Goal: Task Accomplishment & Management: Complete application form

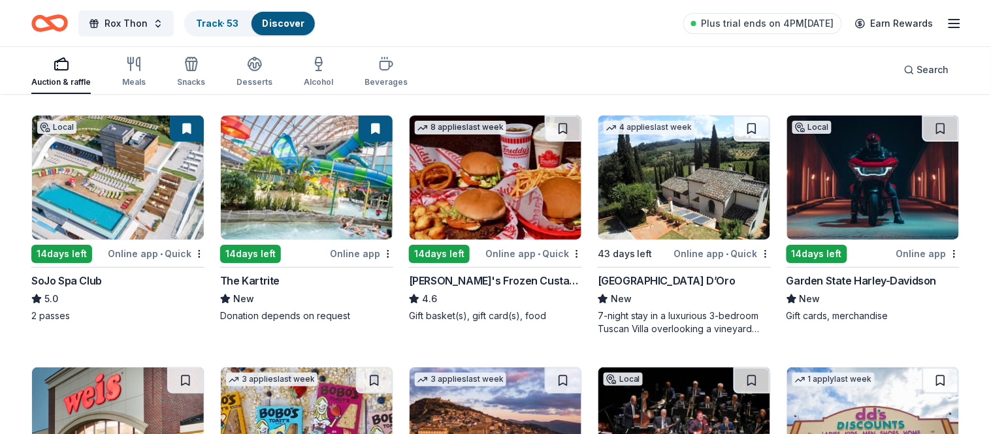
scroll to position [1146, 0]
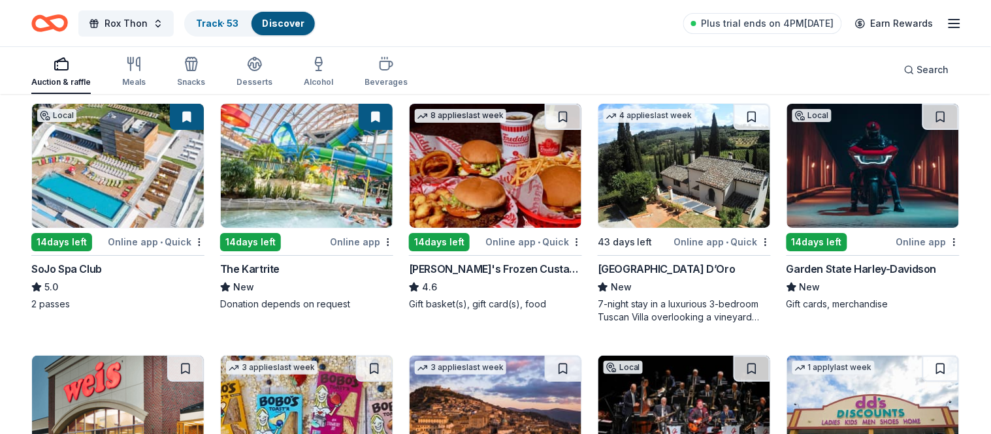
click at [851, 207] on img at bounding box center [873, 166] width 172 height 124
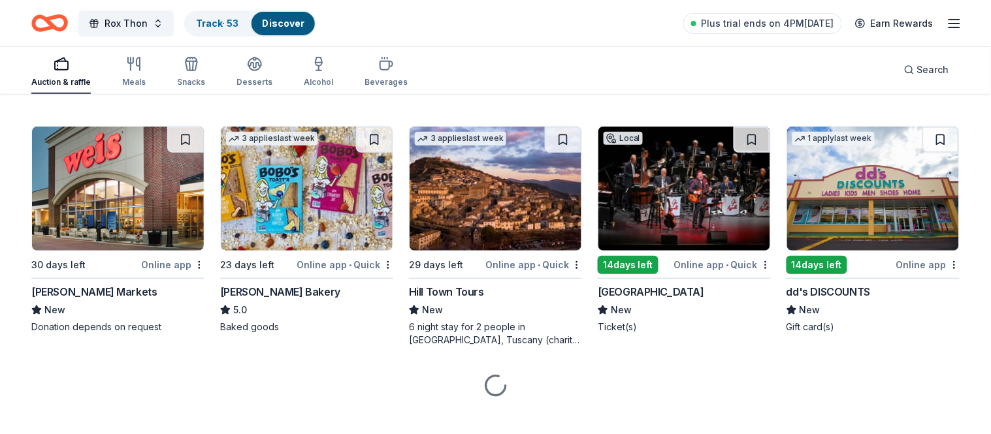
scroll to position [1377, 0]
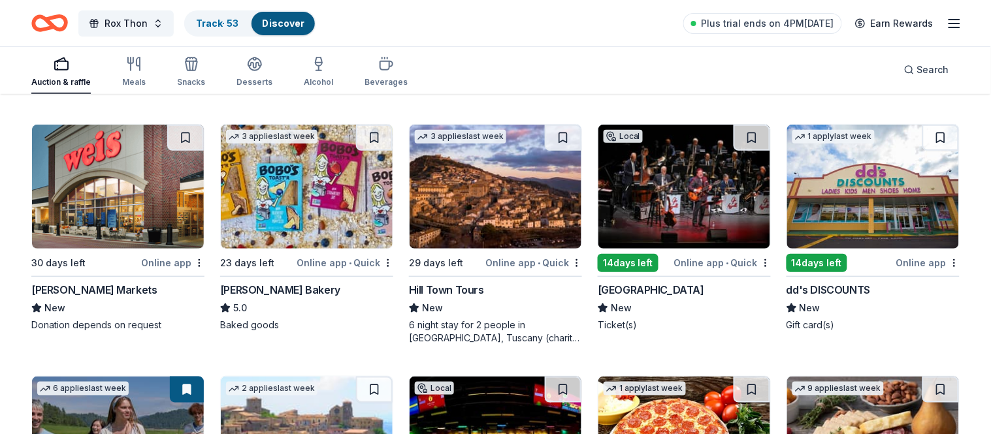
click at [142, 182] on img at bounding box center [118, 187] width 172 height 124
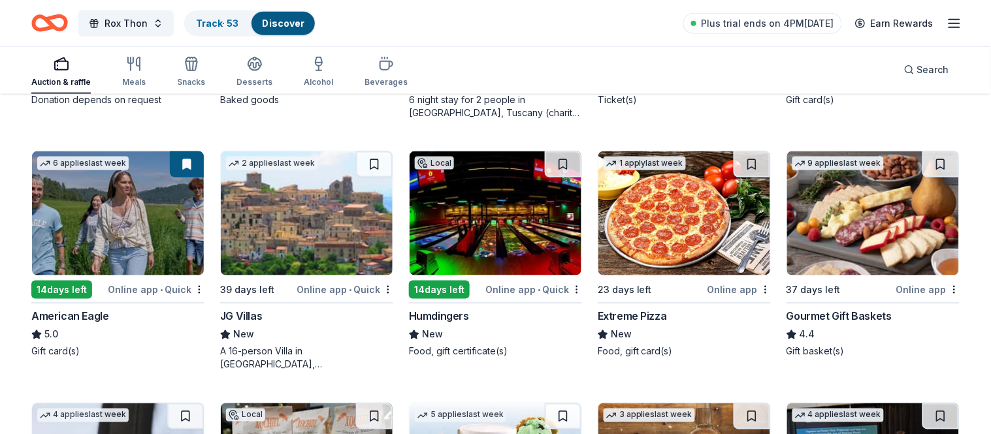
scroll to position [1604, 0]
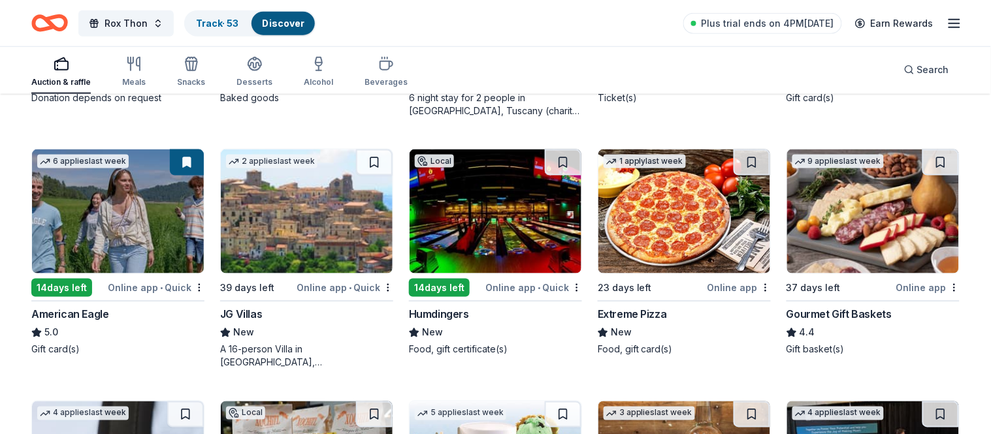
click at [139, 229] on img at bounding box center [118, 212] width 172 height 124
click at [854, 238] on img at bounding box center [873, 212] width 172 height 124
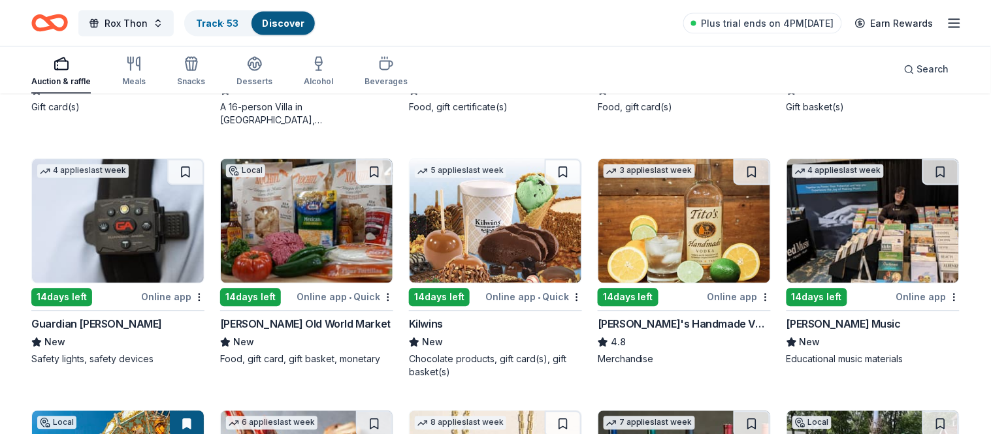
scroll to position [1864, 0]
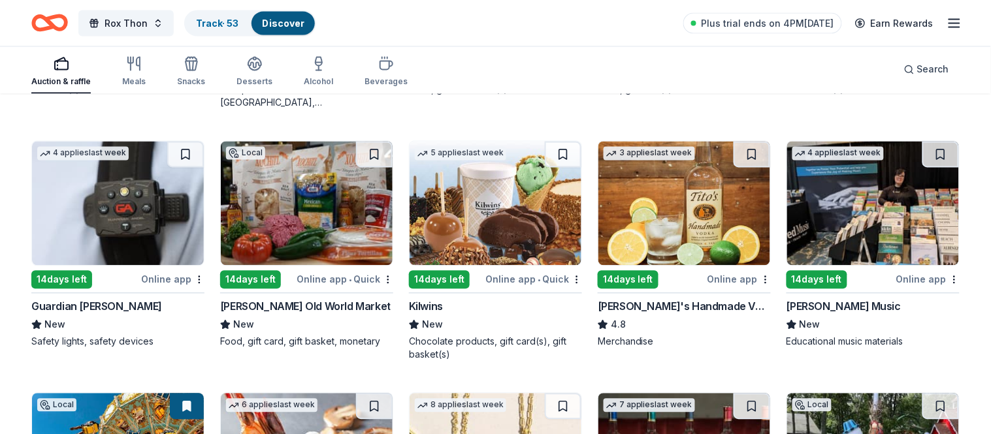
click at [523, 195] on img at bounding box center [496, 204] width 172 height 124
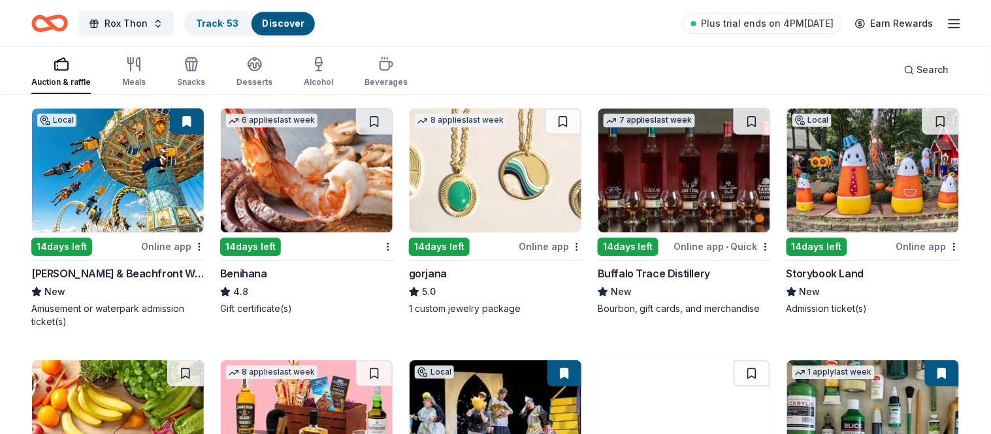
scroll to position [2157, 0]
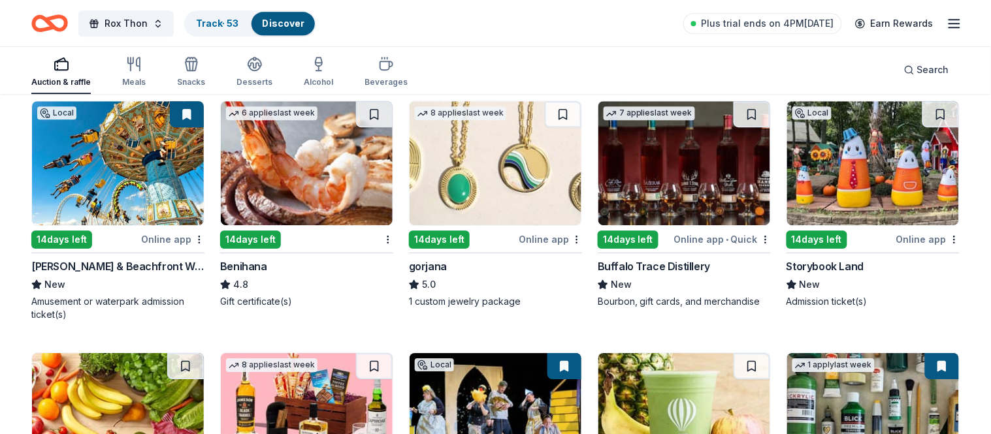
click at [116, 177] on img at bounding box center [118, 163] width 172 height 124
click at [524, 184] on img at bounding box center [496, 163] width 172 height 124
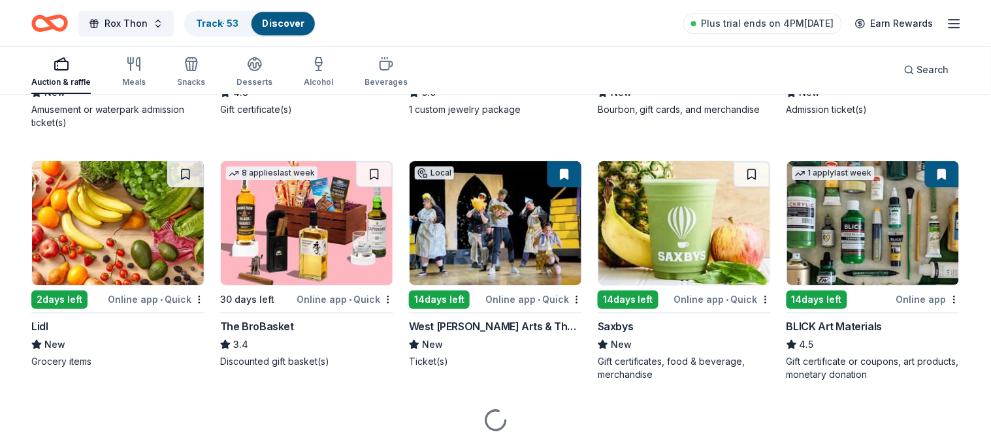
scroll to position [2352, 0]
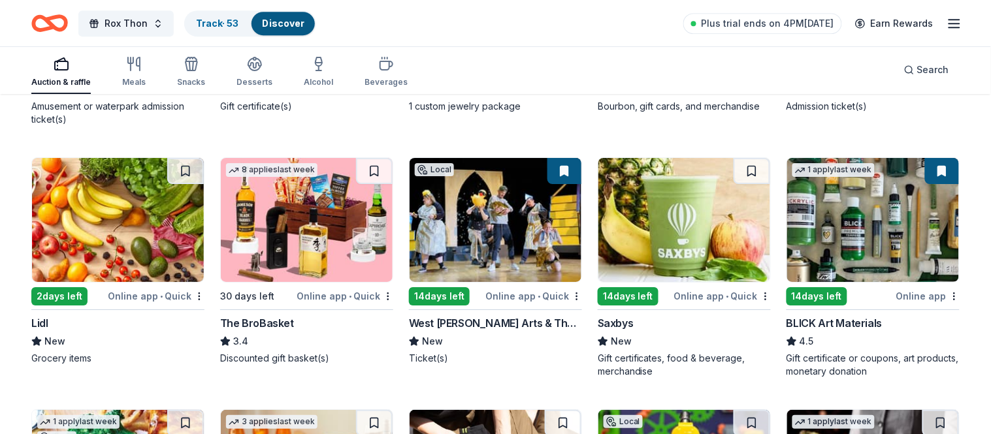
click at [316, 226] on img at bounding box center [307, 220] width 172 height 124
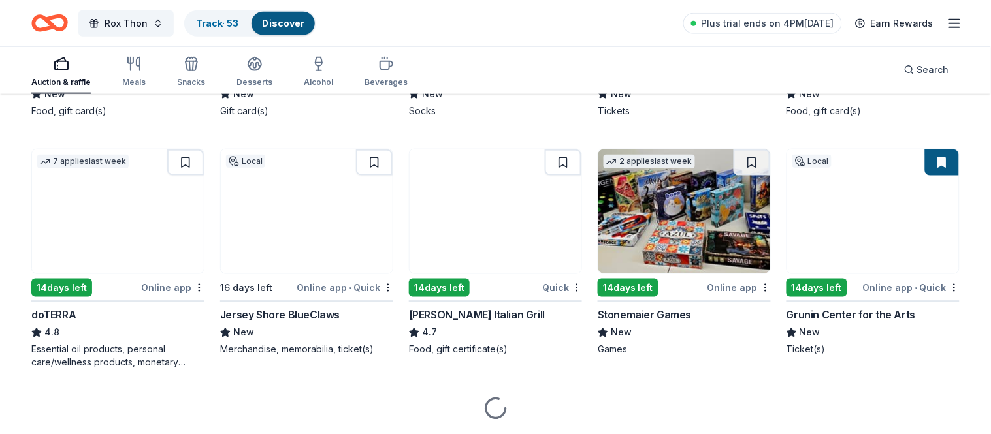
scroll to position [2891, 0]
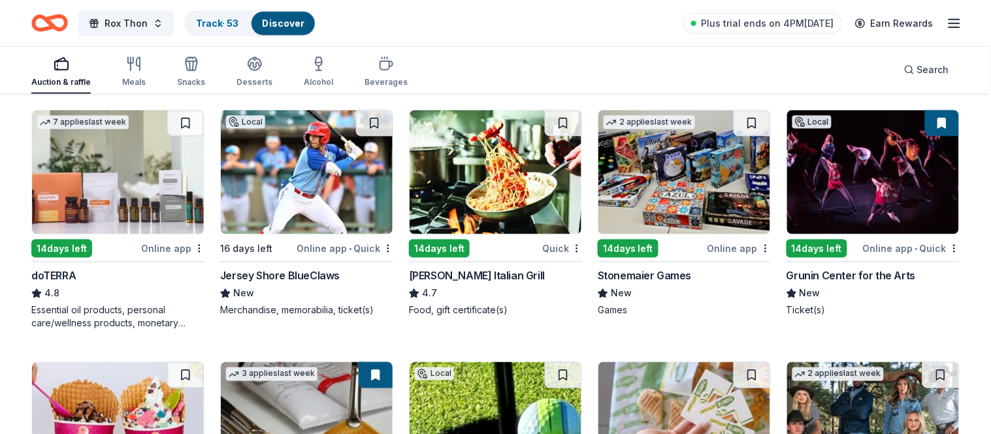
click at [340, 183] on img at bounding box center [307, 172] width 172 height 124
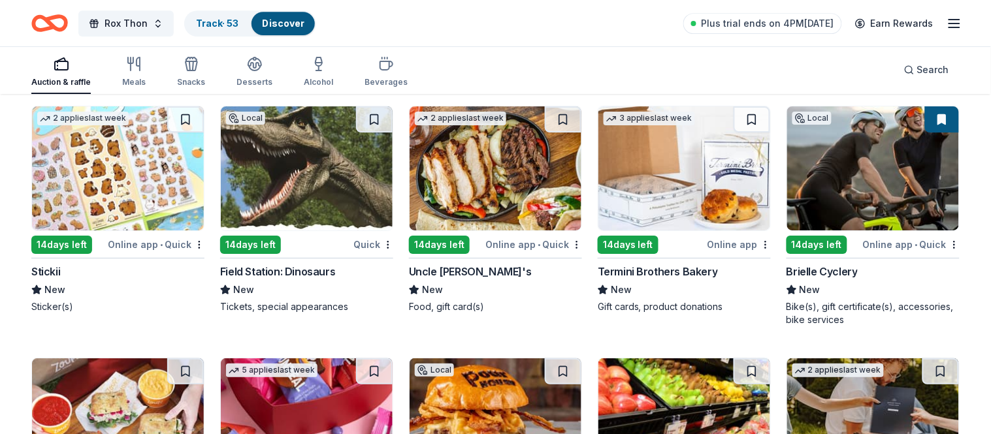
scroll to position [3650, 0]
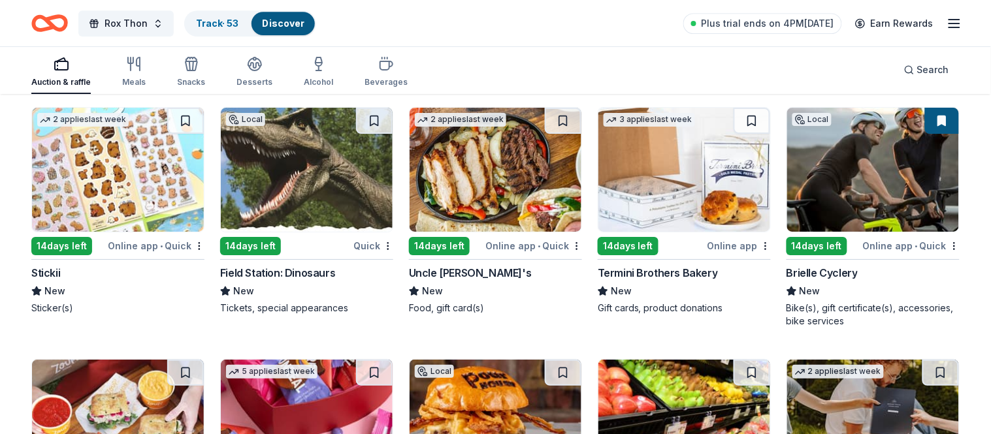
click at [862, 193] on img at bounding box center [873, 170] width 172 height 124
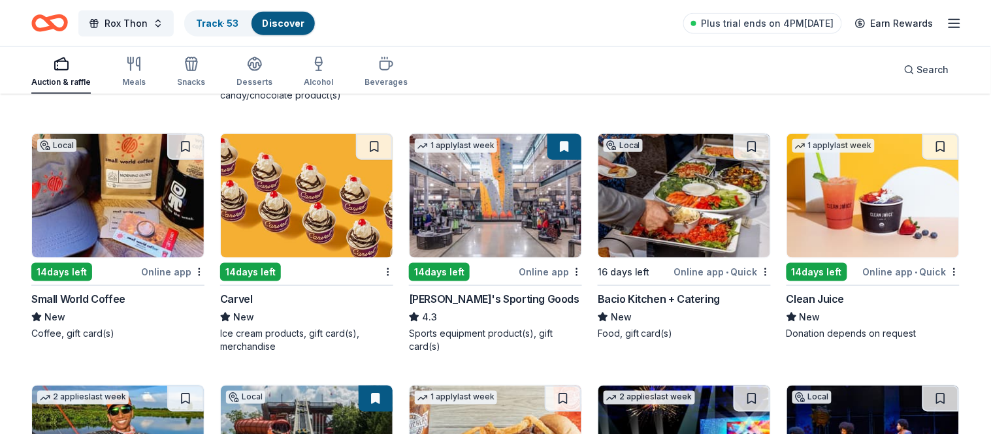
scroll to position [4125, 0]
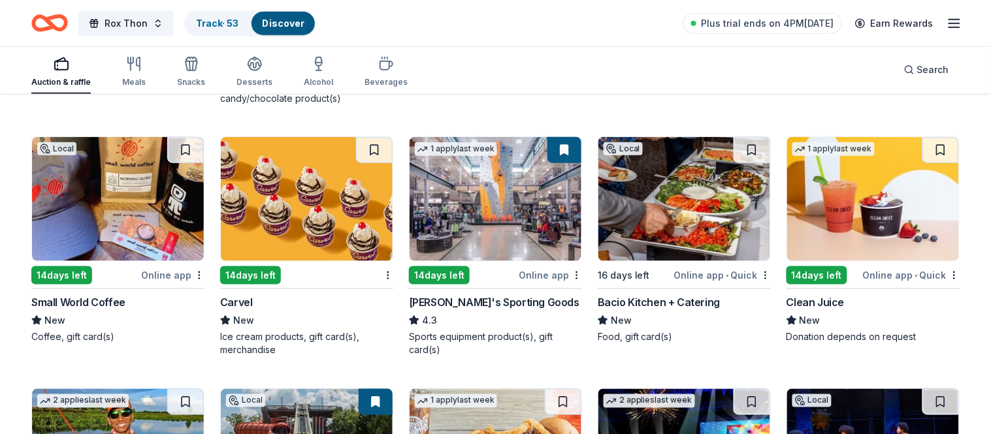
click at [334, 238] on img at bounding box center [307, 199] width 172 height 124
click at [462, 174] on img at bounding box center [496, 199] width 172 height 124
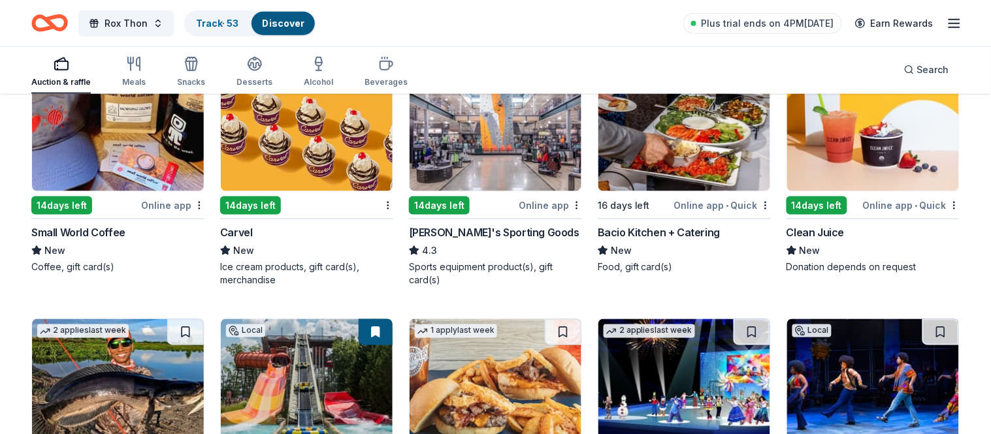
scroll to position [4100, 0]
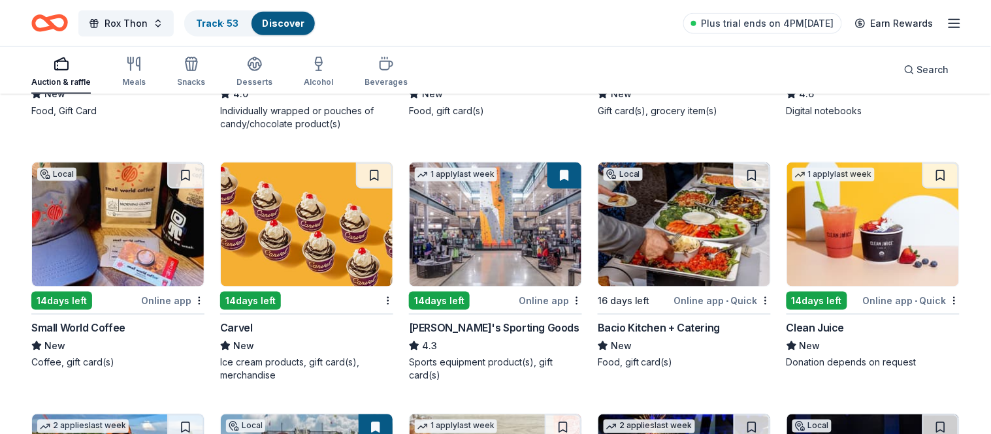
click at [121, 230] on img at bounding box center [118, 225] width 172 height 124
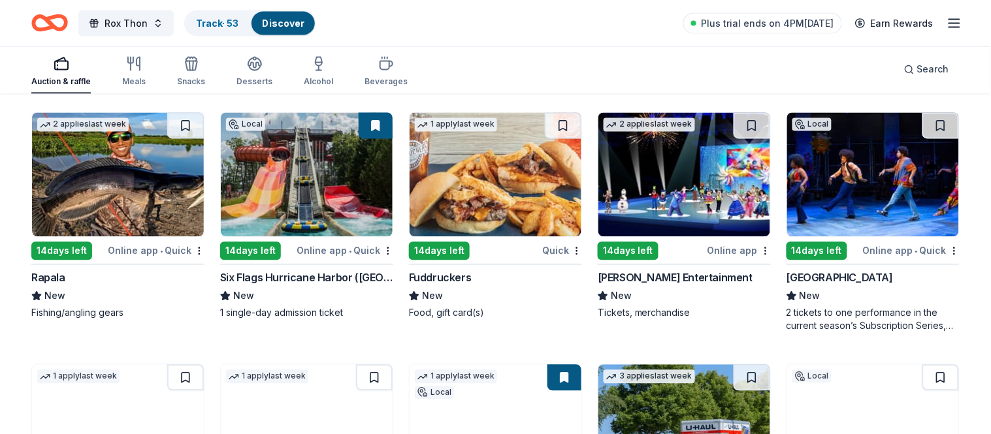
scroll to position [4404, 0]
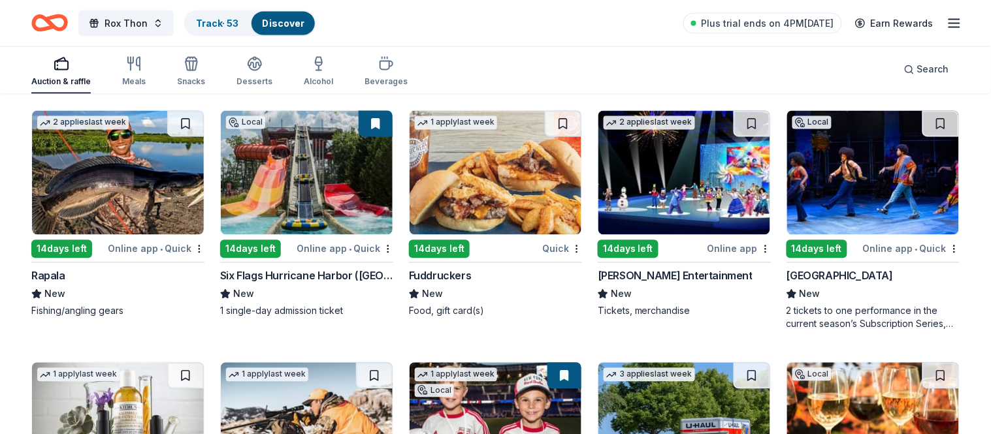
click at [297, 197] on img at bounding box center [307, 173] width 172 height 124
click at [489, 155] on img at bounding box center [496, 173] width 172 height 124
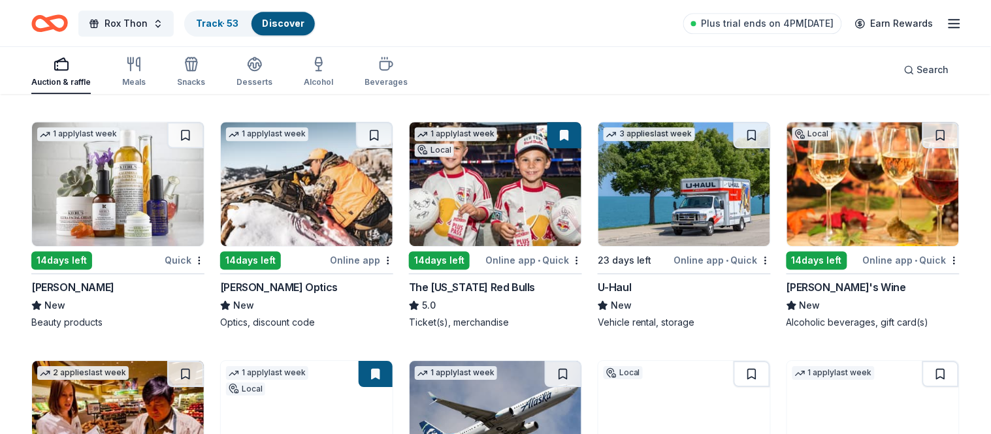
scroll to position [4651, 0]
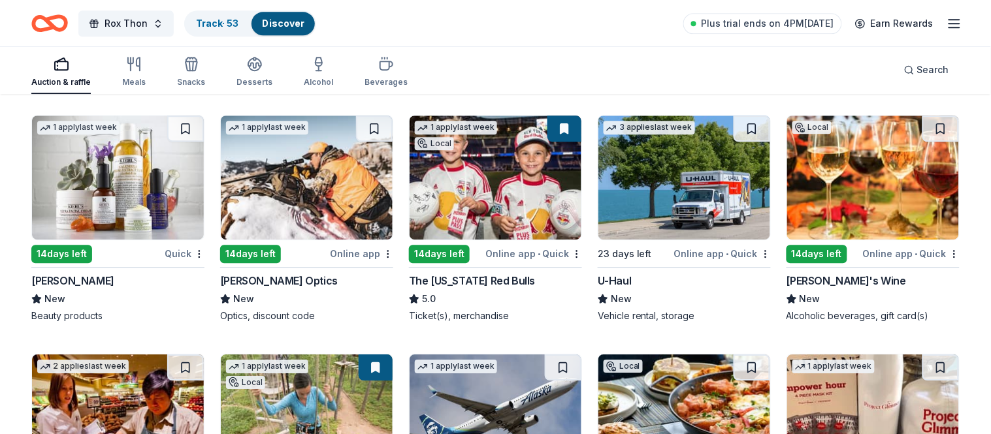
click at [457, 226] on img at bounding box center [496, 178] width 172 height 124
click at [161, 211] on img at bounding box center [118, 178] width 172 height 124
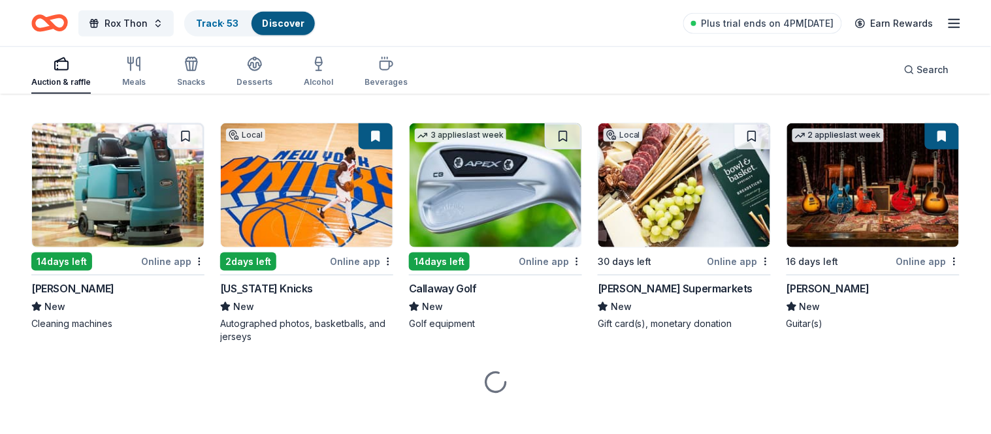
scroll to position [5375, 0]
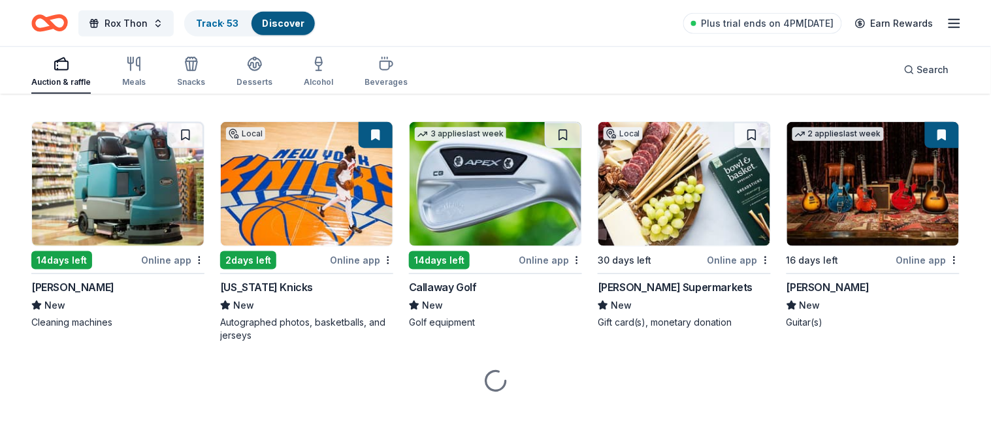
click at [269, 213] on img at bounding box center [307, 184] width 172 height 124
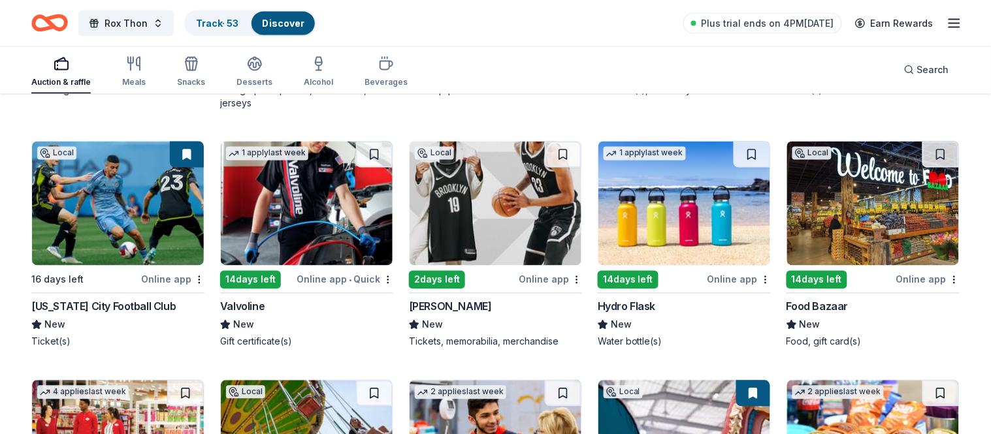
scroll to position [5610, 0]
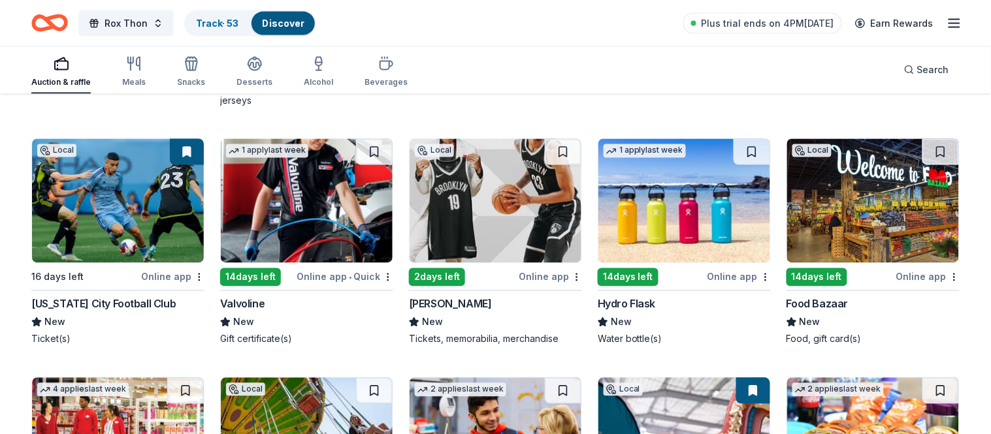
click at [661, 261] on img at bounding box center [684, 201] width 172 height 124
click at [498, 225] on img at bounding box center [496, 201] width 172 height 124
click at [119, 210] on img at bounding box center [118, 201] width 172 height 124
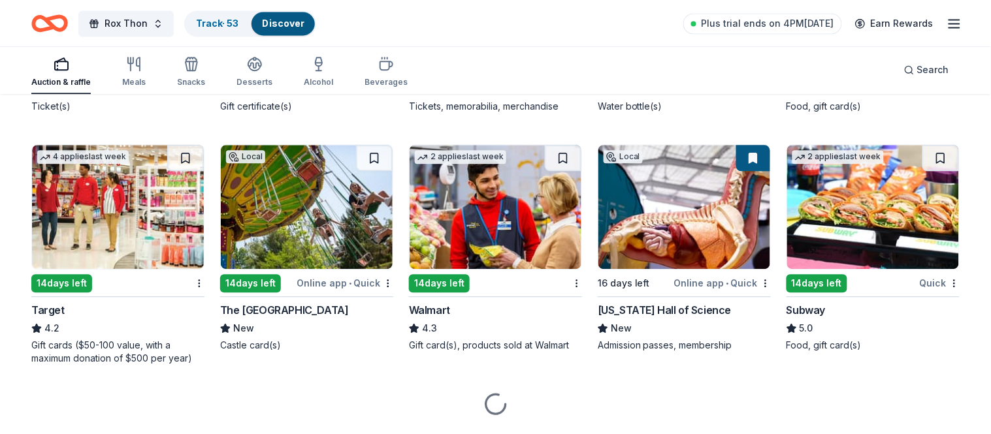
scroll to position [5844, 0]
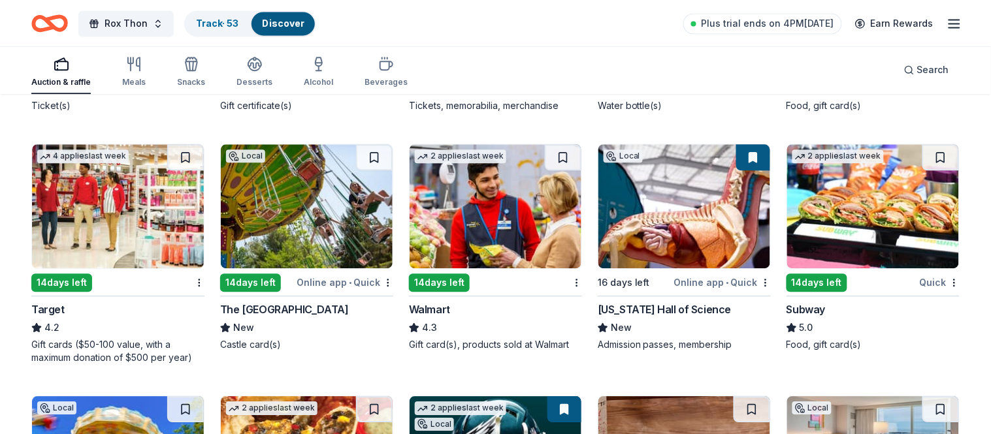
click at [142, 229] on img at bounding box center [118, 206] width 172 height 124
click at [506, 225] on img at bounding box center [496, 206] width 172 height 124
click at [704, 223] on img at bounding box center [684, 206] width 172 height 124
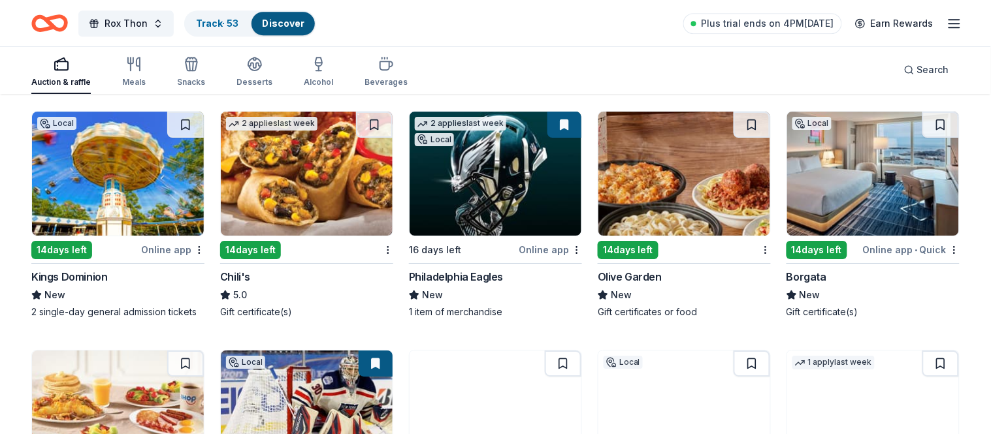
scroll to position [6130, 0]
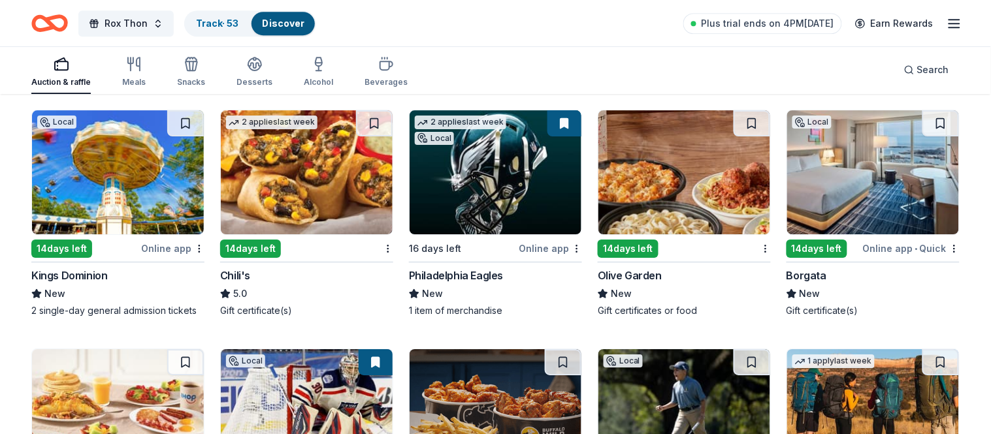
click at [511, 188] on img at bounding box center [496, 172] width 172 height 124
click at [897, 182] on img at bounding box center [873, 172] width 172 height 124
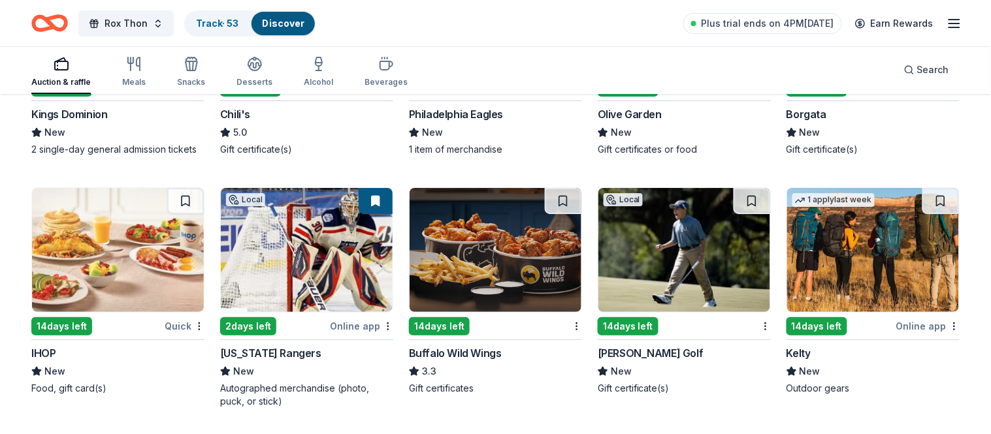
scroll to position [6370, 0]
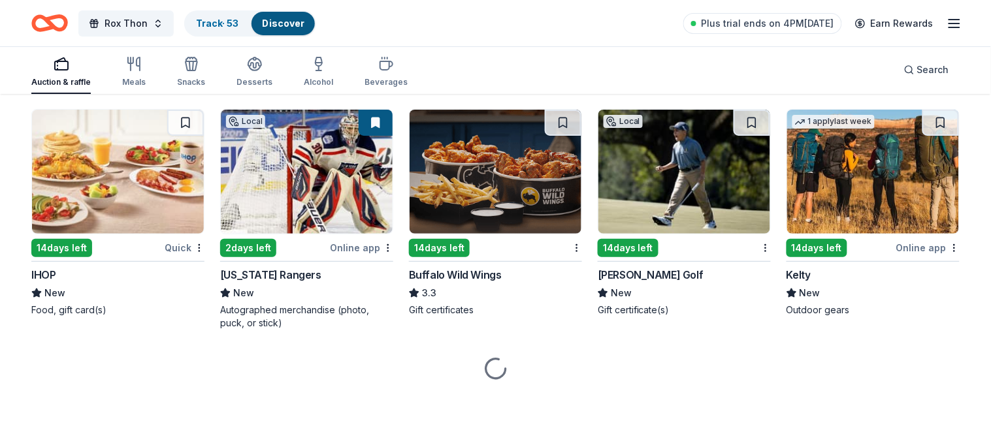
click at [349, 188] on img at bounding box center [307, 172] width 172 height 124
click at [98, 191] on img at bounding box center [118, 172] width 172 height 124
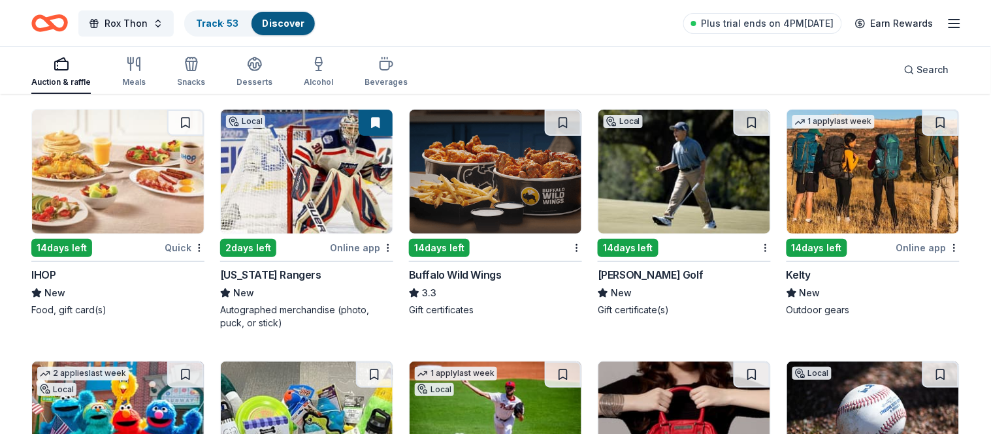
click at [518, 180] on img at bounding box center [496, 172] width 172 height 124
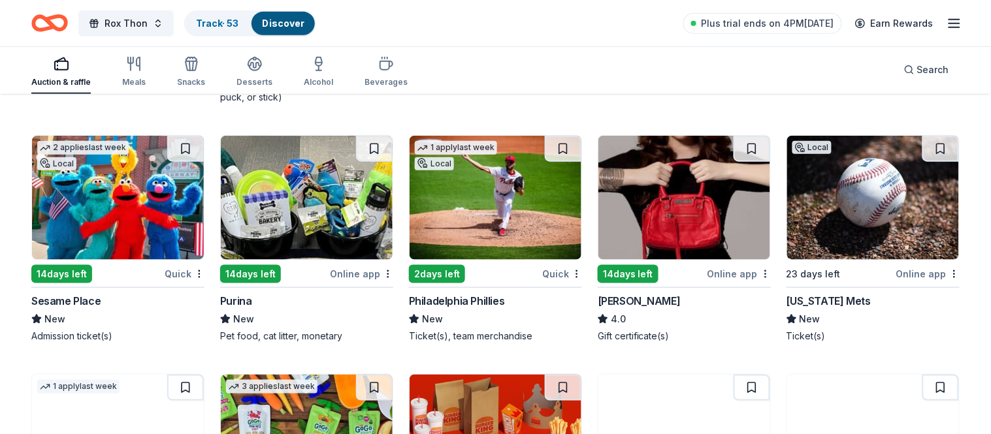
scroll to position [6602, 0]
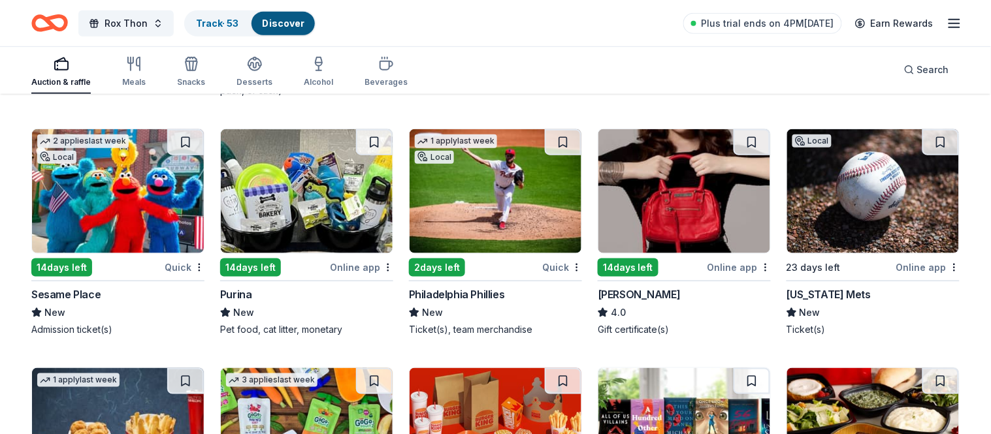
click at [474, 159] on div "1 apply last week Local" at bounding box center [456, 147] width 93 height 37
click at [862, 196] on img at bounding box center [873, 191] width 172 height 124
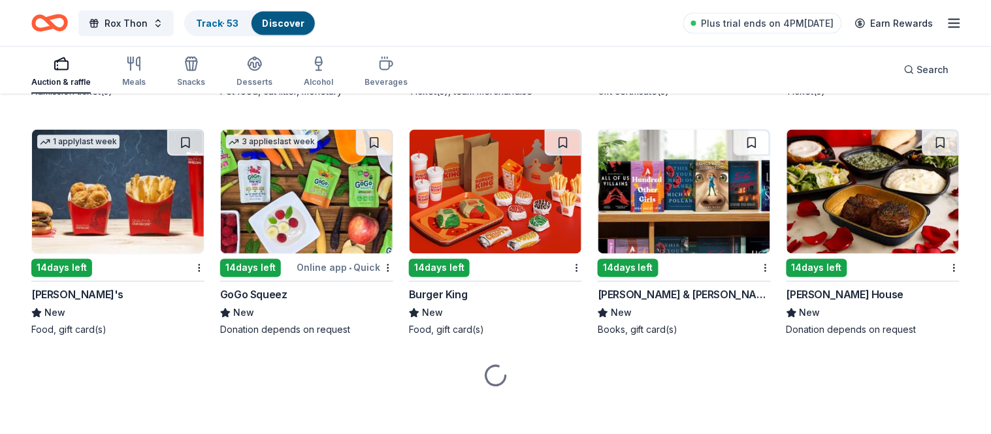
scroll to position [6848, 0]
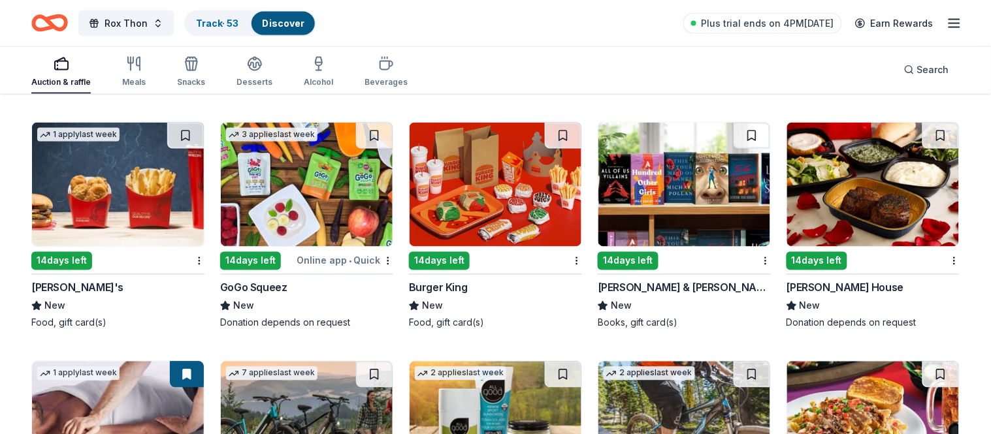
click at [688, 216] on img at bounding box center [684, 185] width 172 height 124
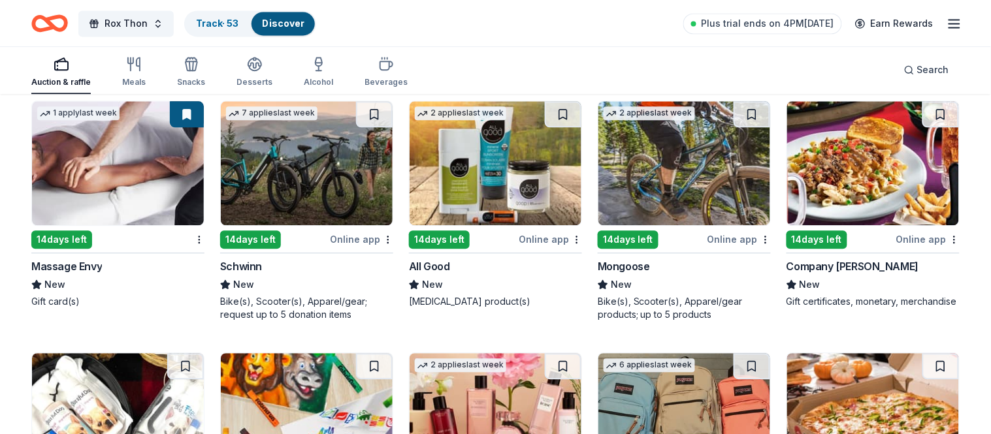
scroll to position [7107, 0]
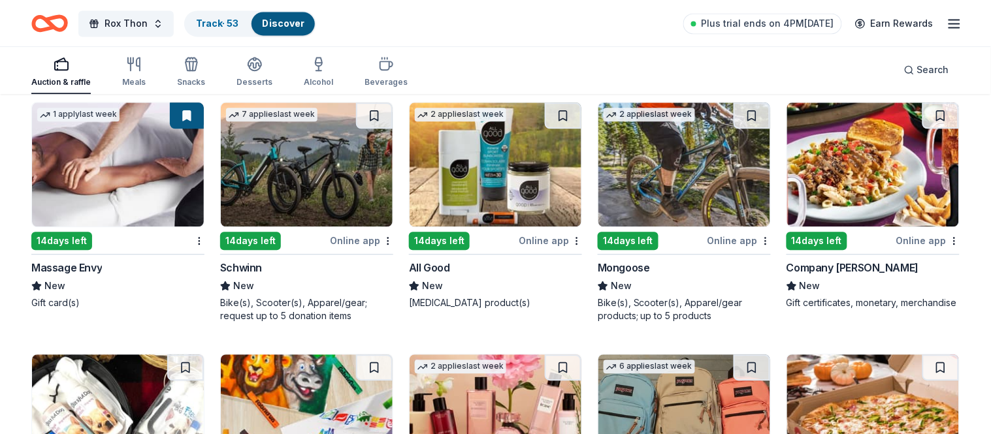
click at [126, 135] on img at bounding box center [118, 165] width 172 height 124
click at [659, 187] on img at bounding box center [684, 165] width 172 height 124
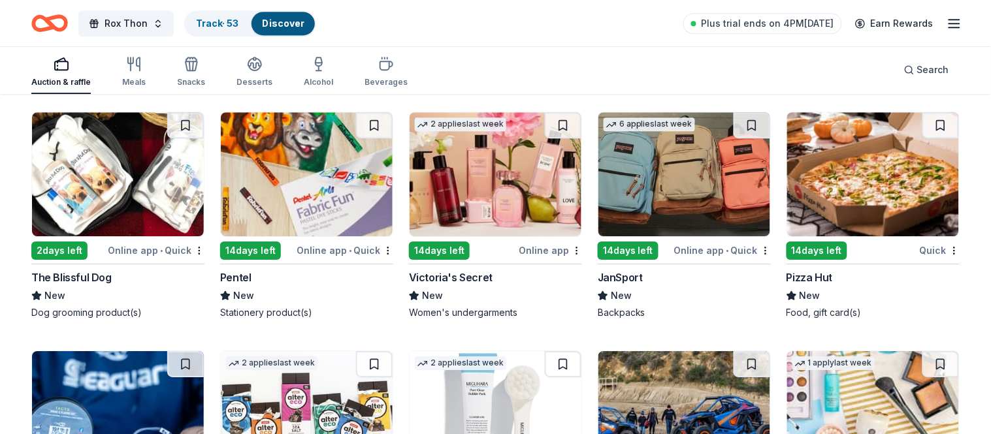
click at [706, 200] on img at bounding box center [684, 174] width 172 height 124
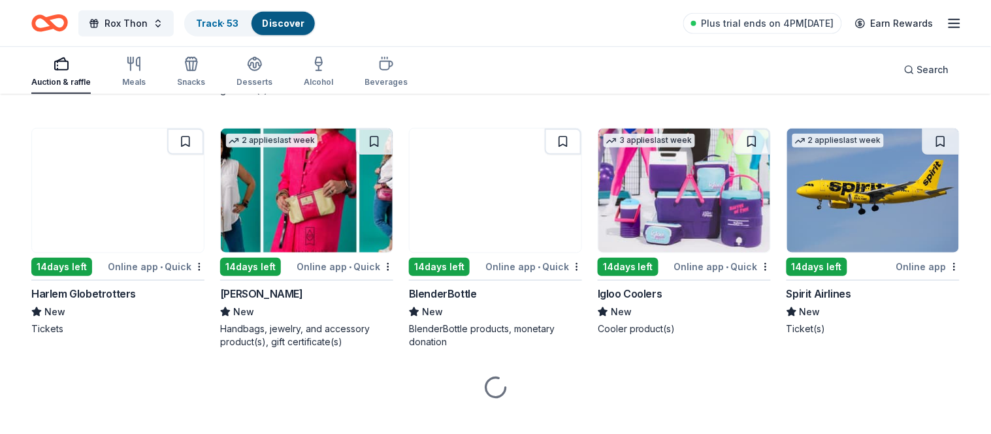
scroll to position [7843, 0]
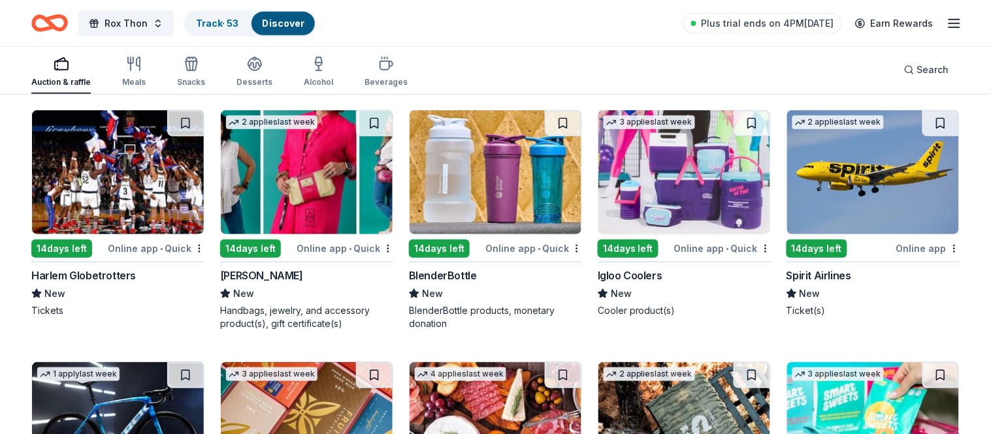
click at [131, 197] on img at bounding box center [118, 172] width 172 height 124
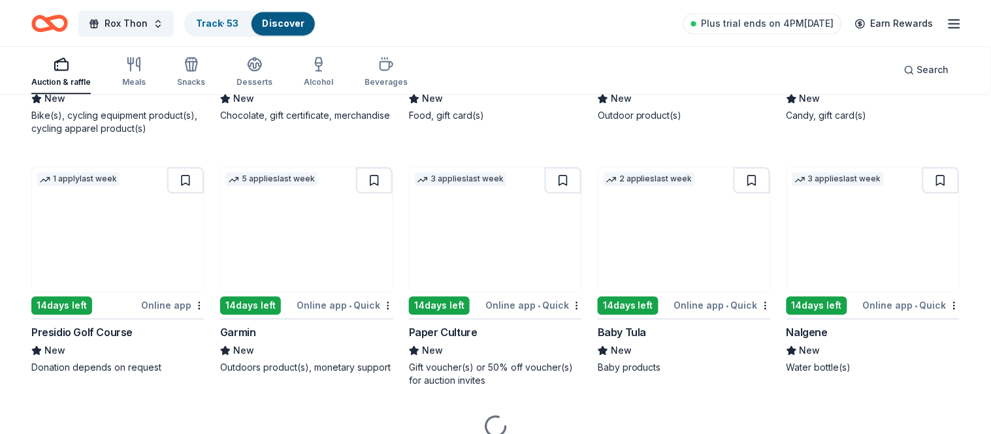
scroll to position [8347, 0]
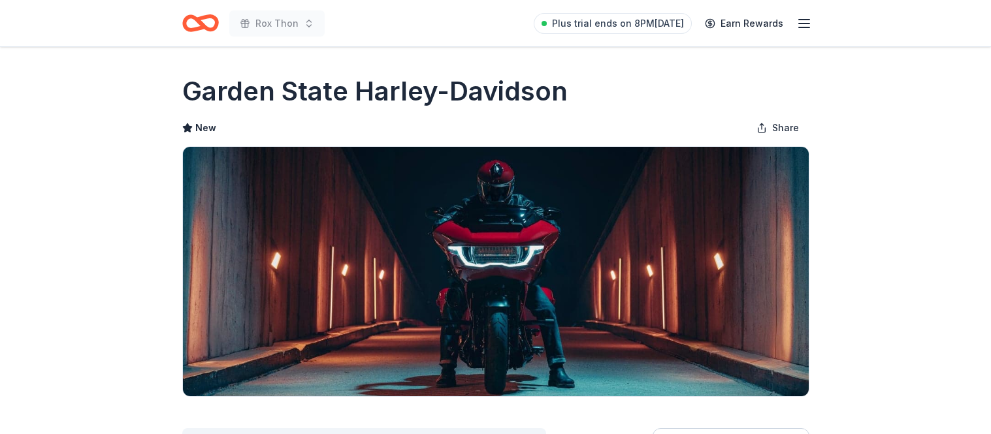
scroll to position [314, 0]
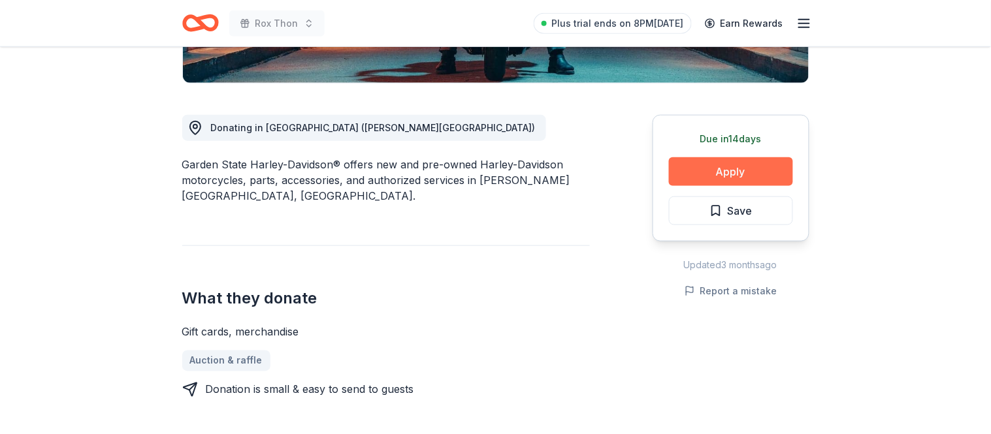
click at [727, 179] on button "Apply" at bounding box center [731, 171] width 124 height 29
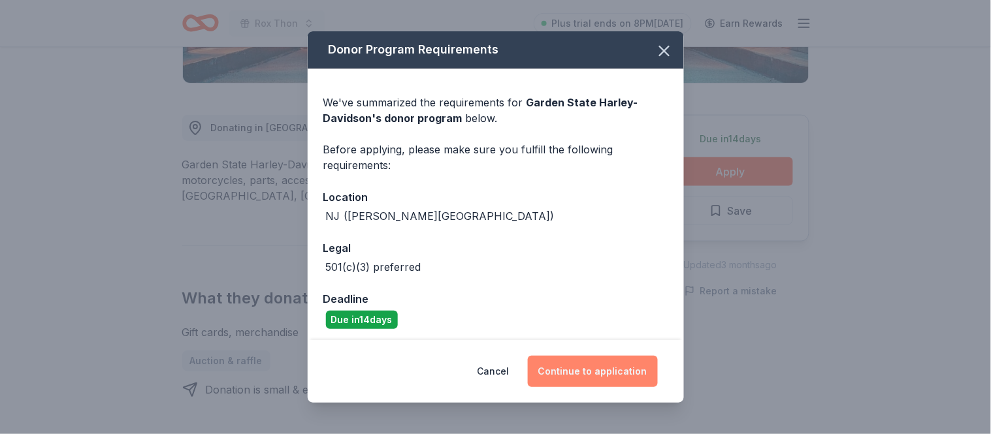
click at [623, 356] on button "Continue to application" at bounding box center [593, 371] width 130 height 31
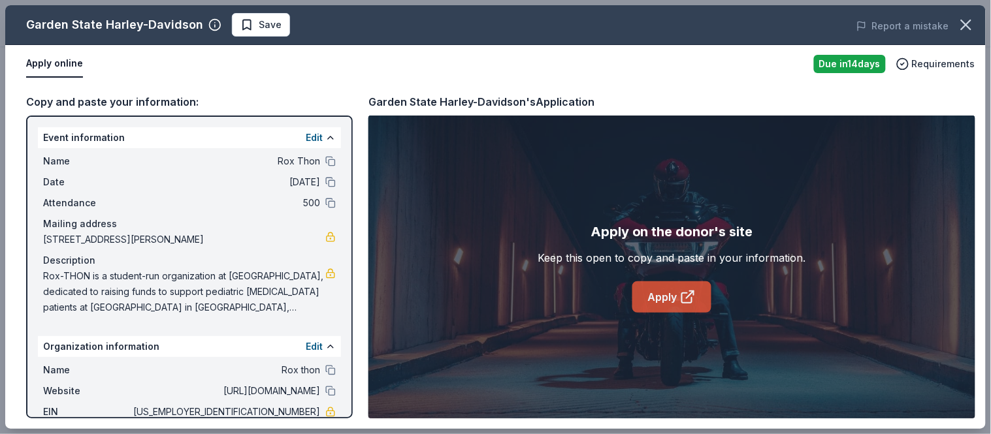
click at [673, 300] on link "Apply" at bounding box center [671, 297] width 79 height 31
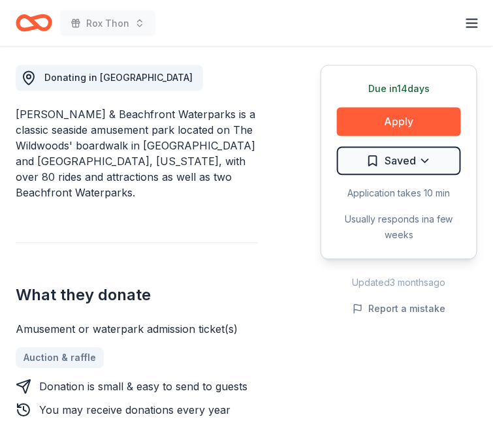
scroll to position [402, 0]
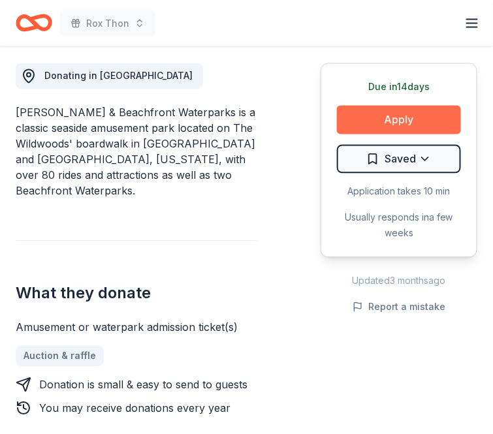
click at [400, 119] on button "Apply" at bounding box center [399, 120] width 124 height 29
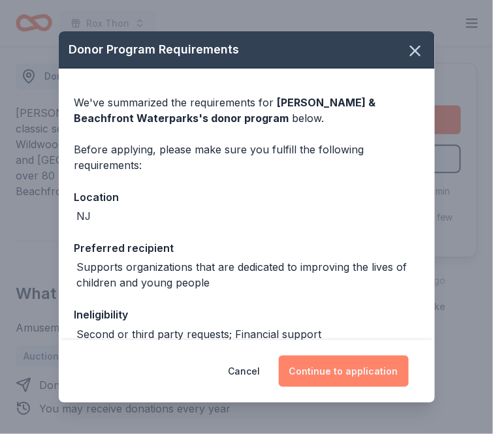
click at [316, 375] on button "Continue to application" at bounding box center [344, 371] width 130 height 31
